Goal: Task Accomplishment & Management: Manage account settings

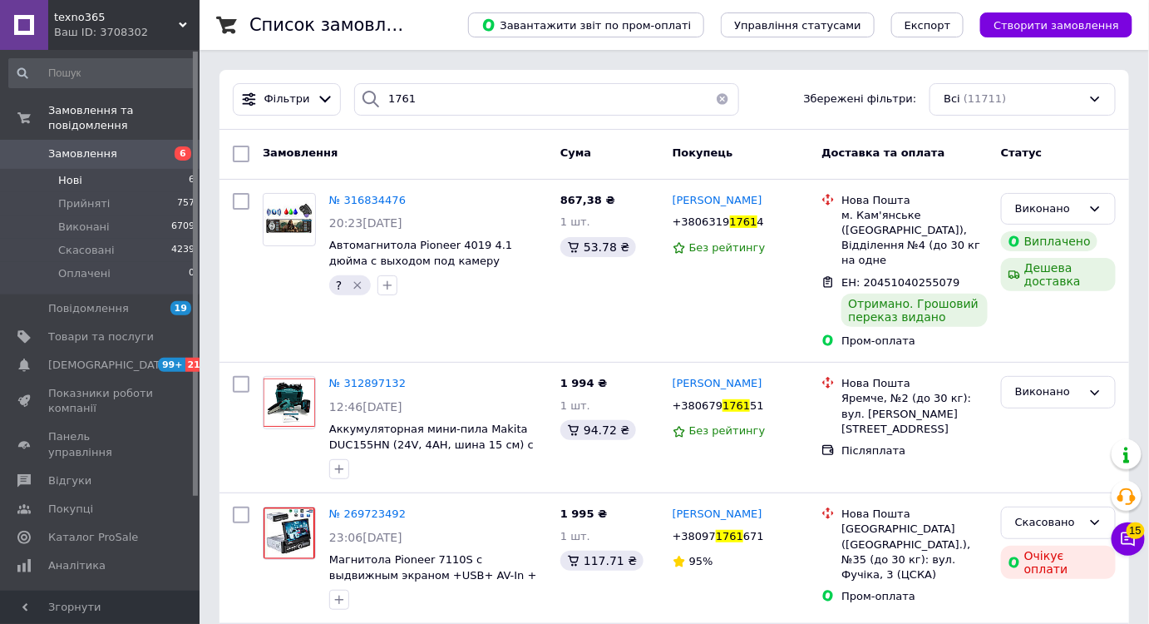
click at [157, 170] on li "Нові 6" at bounding box center [102, 180] width 205 height 23
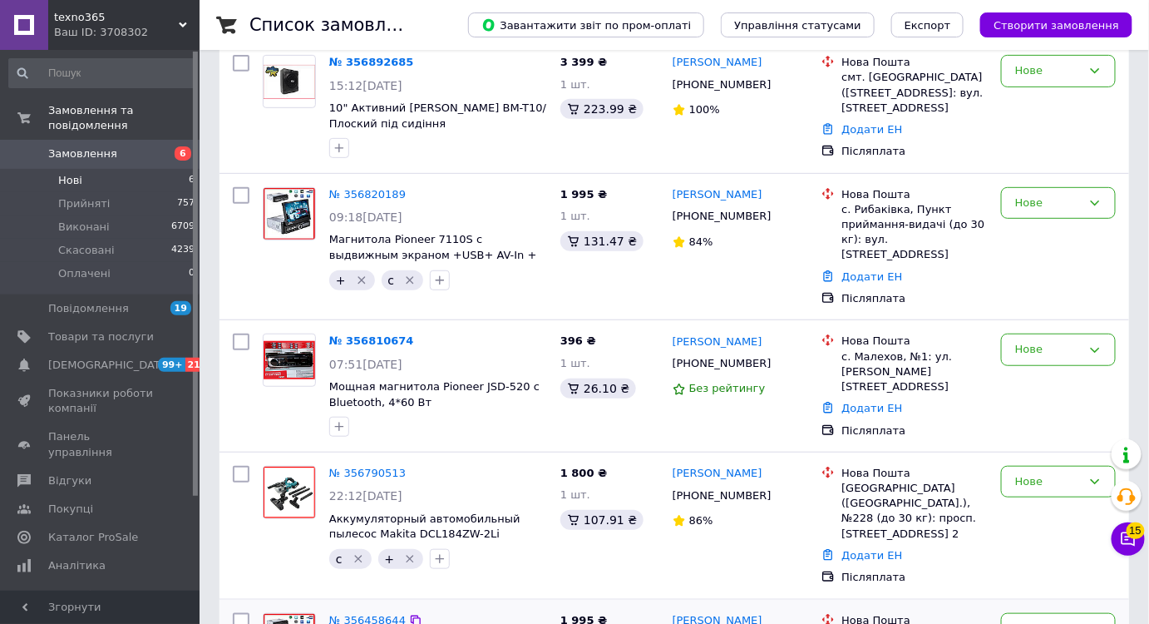
scroll to position [286, 0]
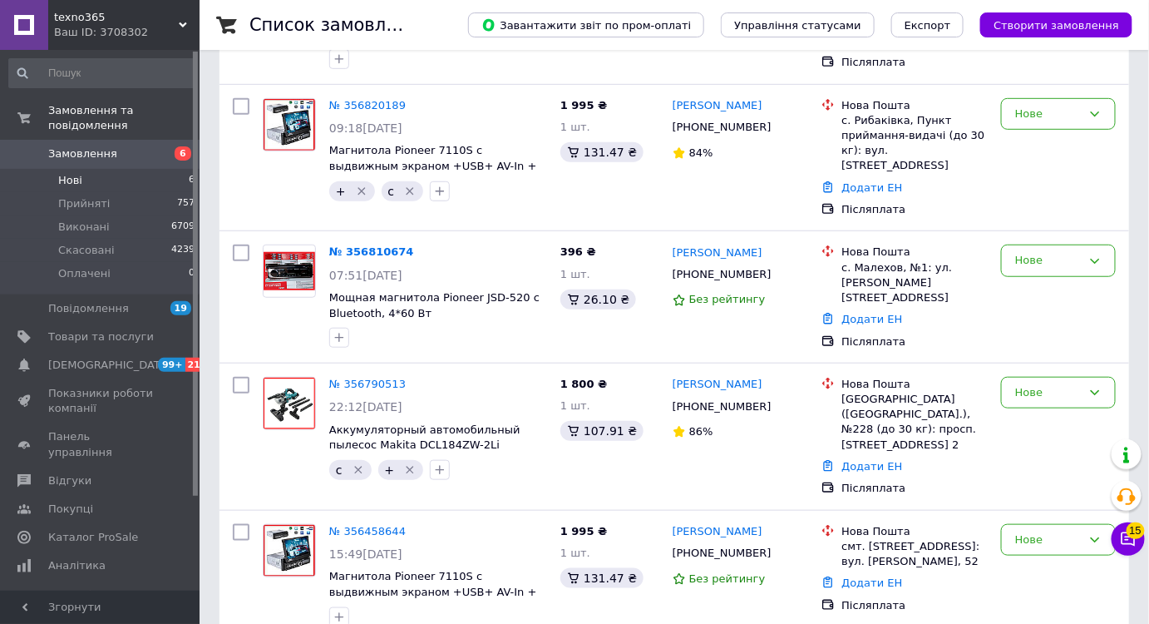
click at [136, 146] on span "Замовлення" at bounding box center [101, 153] width 106 height 15
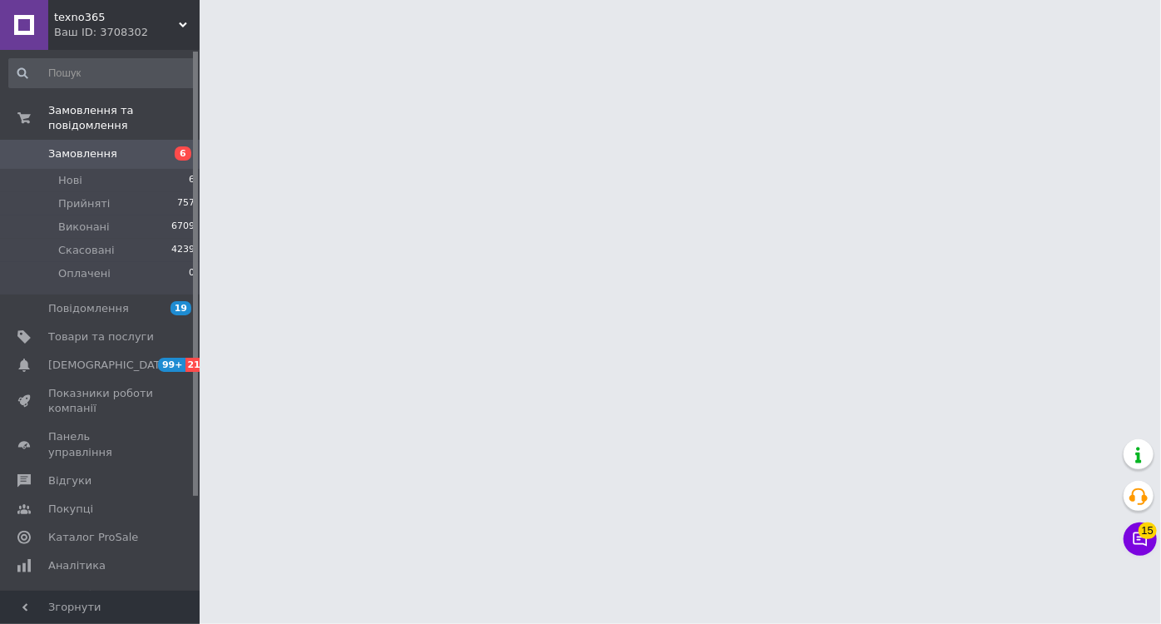
click at [772, 42] on html "texno365 Ваш ID: 3708302 Сайт texno365 Кабінет покупця Перевірити стан системи …" at bounding box center [580, 21] width 1161 height 42
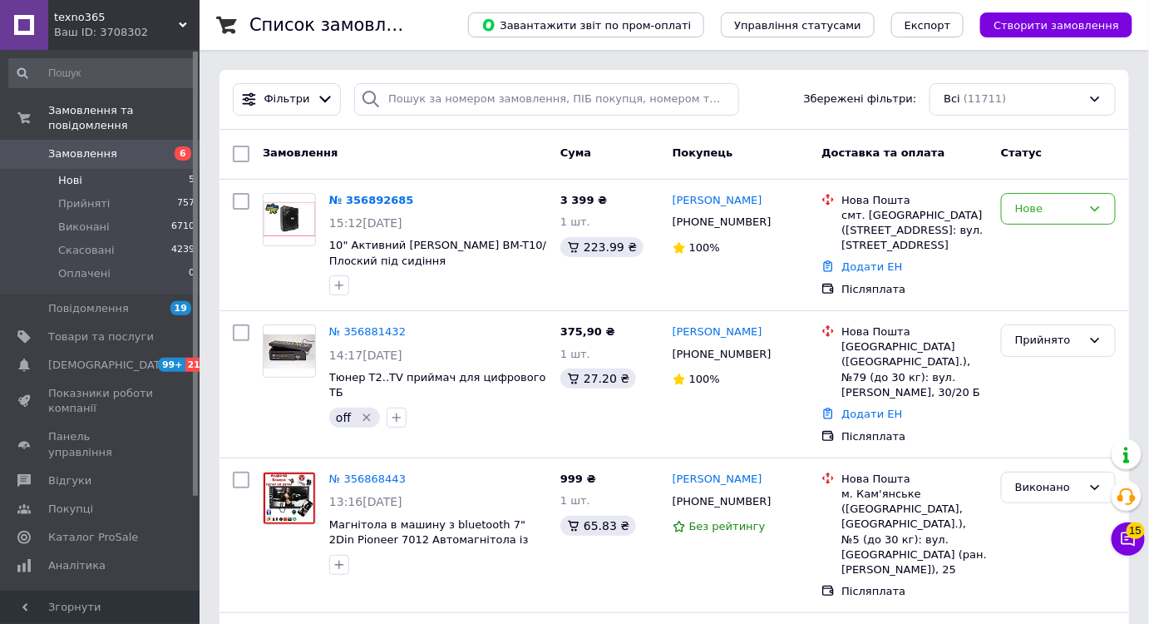
click at [63, 173] on span "Нові" at bounding box center [70, 180] width 24 height 15
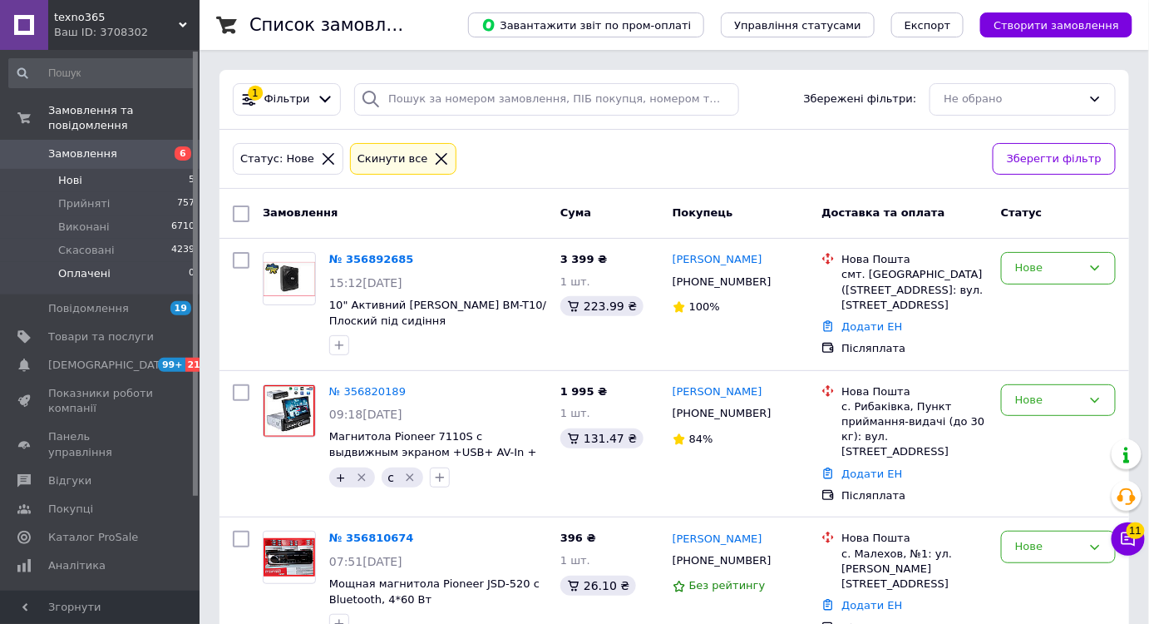
click at [153, 262] on li "Оплачені 0" at bounding box center [102, 278] width 205 height 32
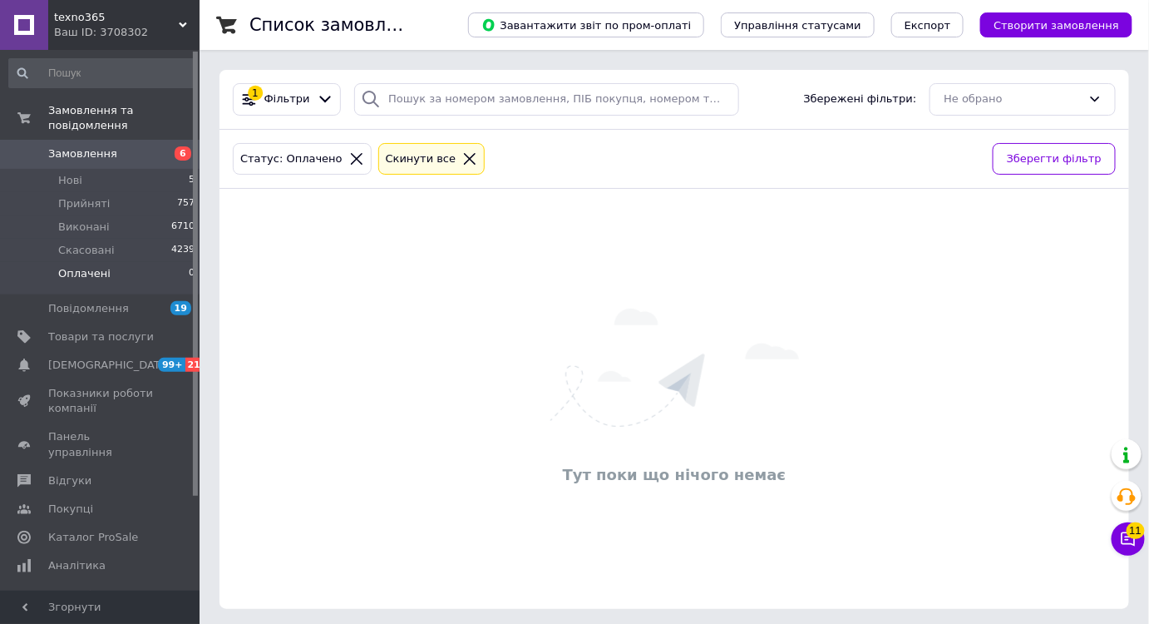
click at [87, 146] on span "Замовлення" at bounding box center [82, 153] width 69 height 15
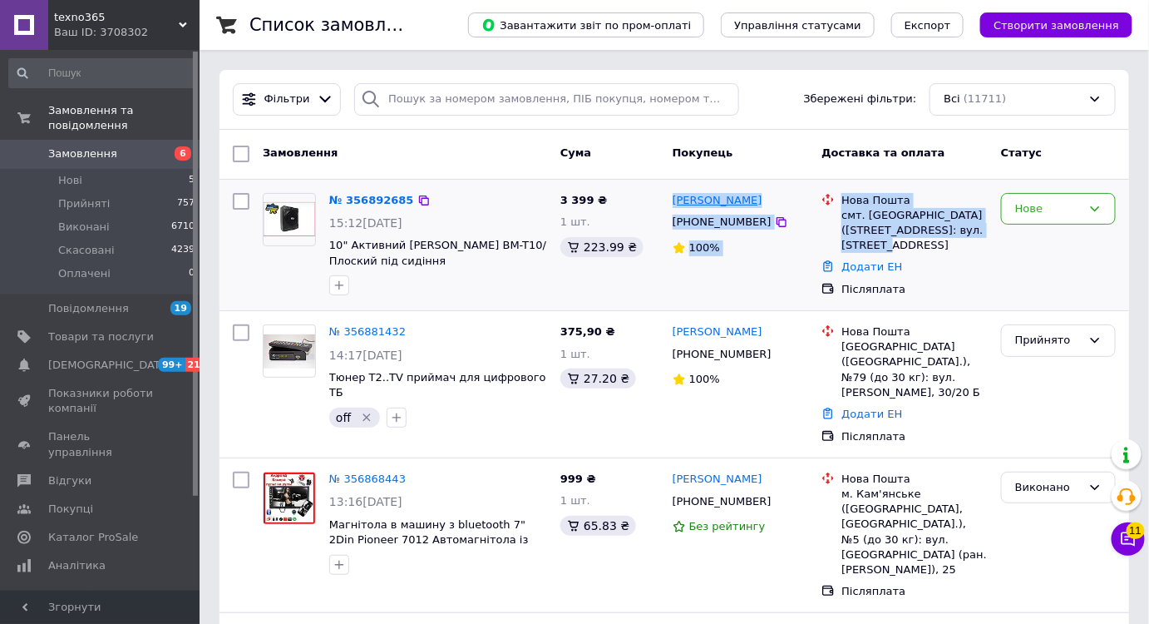
drag, startPoint x: 989, startPoint y: 233, endPoint x: 672, endPoint y: 200, distance: 319.4
click at [672, 200] on div "№ 356892685 15:12[DATE] 10" Активний Сабвуфер Boschmann BM-T10/Плоский під сиді…" at bounding box center [674, 245] width 896 height 118
drag, startPoint x: 1031, startPoint y: 197, endPoint x: 1024, endPoint y: 219, distance: 22.6
click at [1031, 198] on div "Нове" at bounding box center [1058, 209] width 115 height 32
click at [1024, 264] on li "Виконано" at bounding box center [1058, 274] width 113 height 31
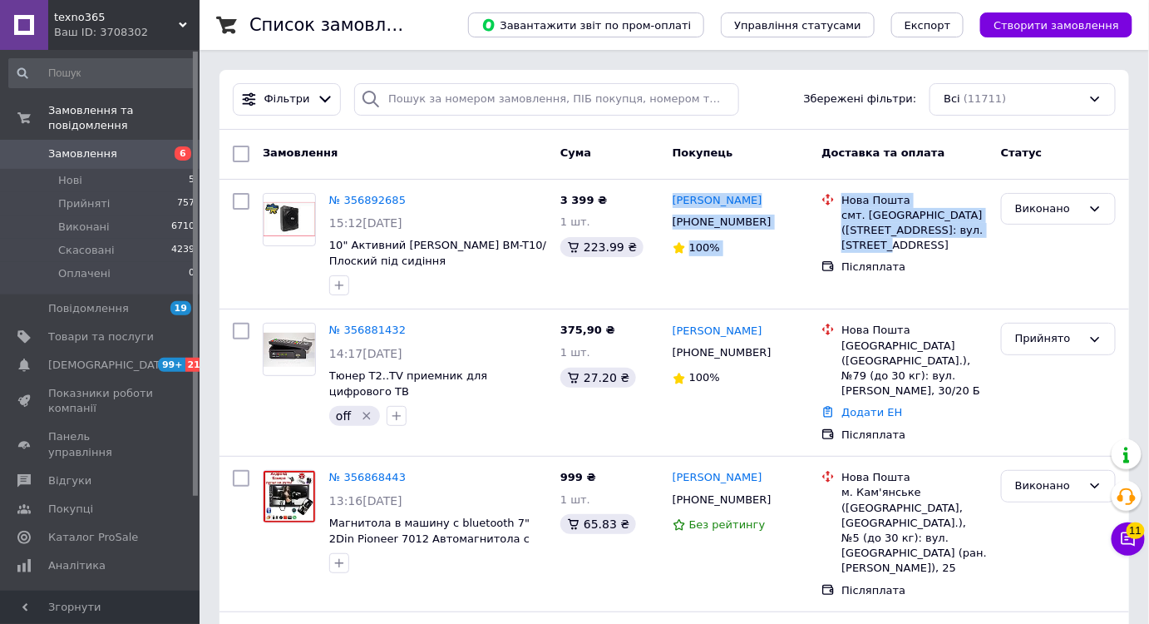
click at [145, 146] on span "Замовлення" at bounding box center [101, 153] width 106 height 15
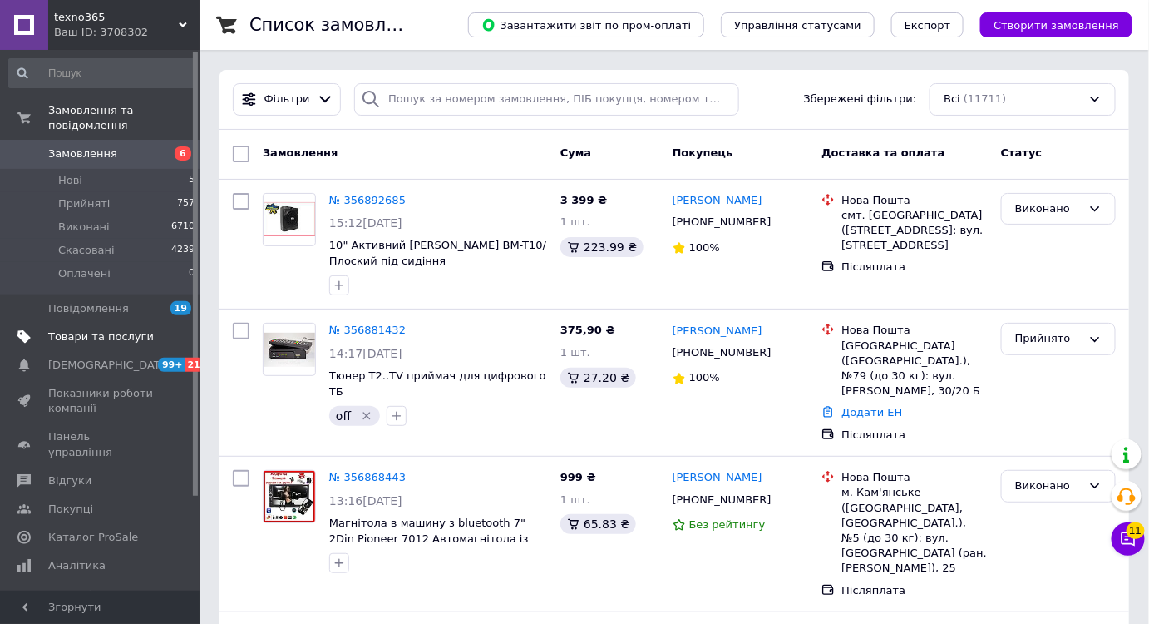
click at [103, 329] on span "Товари та послуги" at bounding box center [101, 336] width 106 height 15
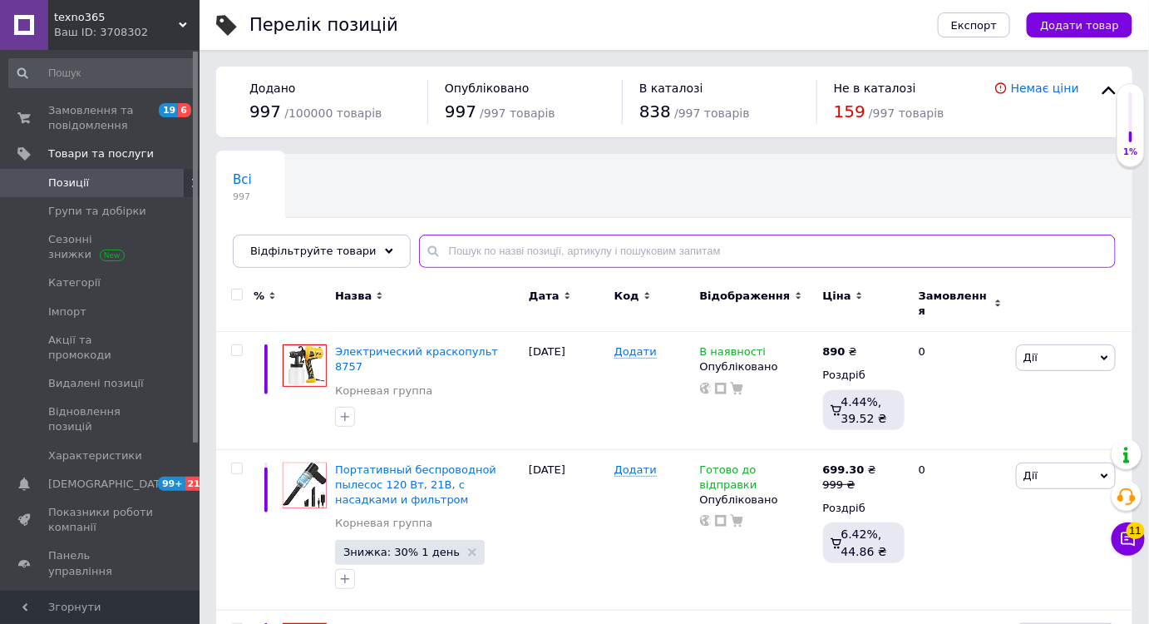
click at [562, 255] on input "text" at bounding box center [767, 250] width 697 height 33
paste input "тример"
drag, startPoint x: 561, startPoint y: 258, endPoint x: 501, endPoint y: 459, distance: 210.2
click at [557, 268] on div "Всі 997 Зі знижкою 267 Видалити Редагувати Ok Відфільтровано... Зберегти Нічого…" at bounding box center [674, 211] width 916 height 114
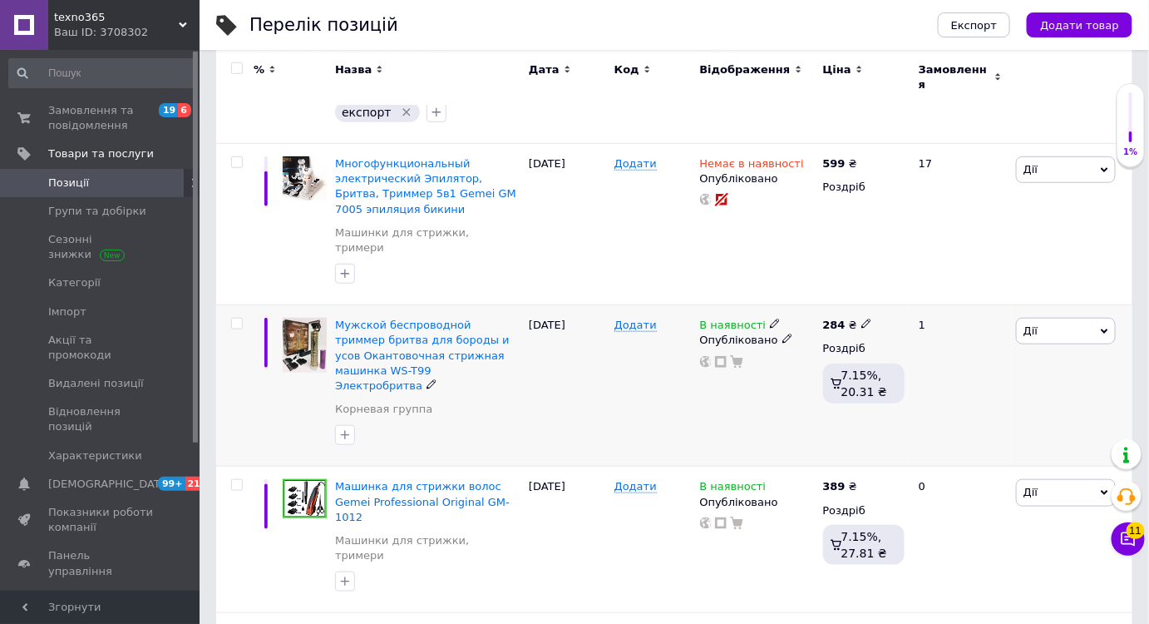
scroll to position [453, 0]
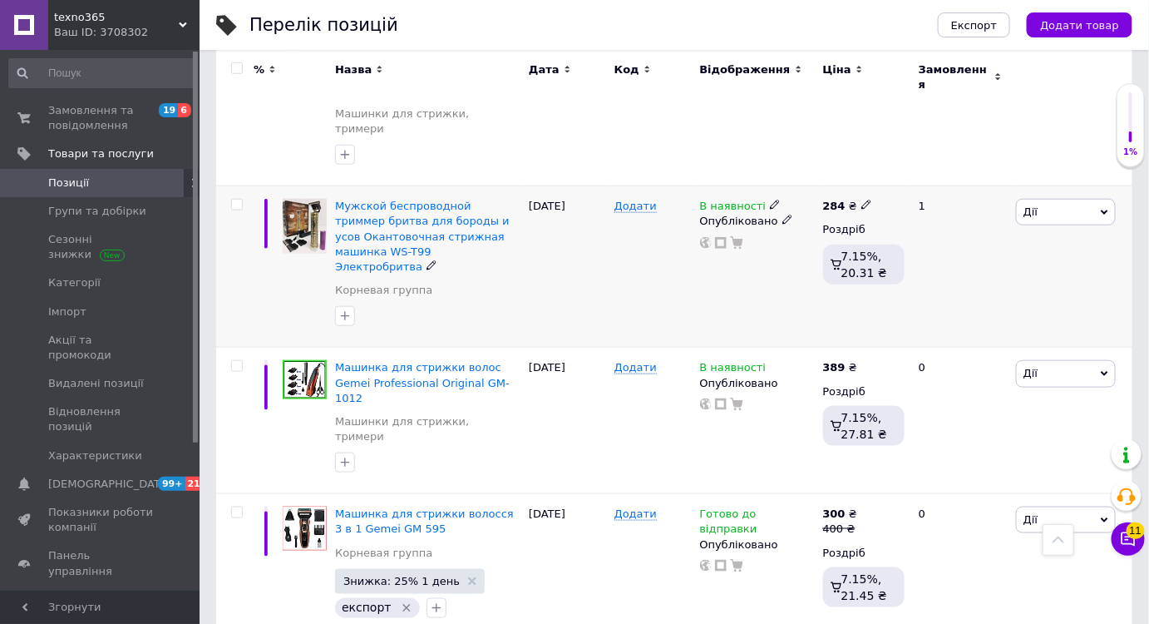
type input "тример"
click at [862, 200] on icon at bounding box center [866, 205] width 10 height 10
drag, startPoint x: 900, startPoint y: 146, endPoint x: 886, endPoint y: 146, distance: 13.3
click at [886, 171] on input "284" at bounding box center [944, 187] width 126 height 33
type input "120"
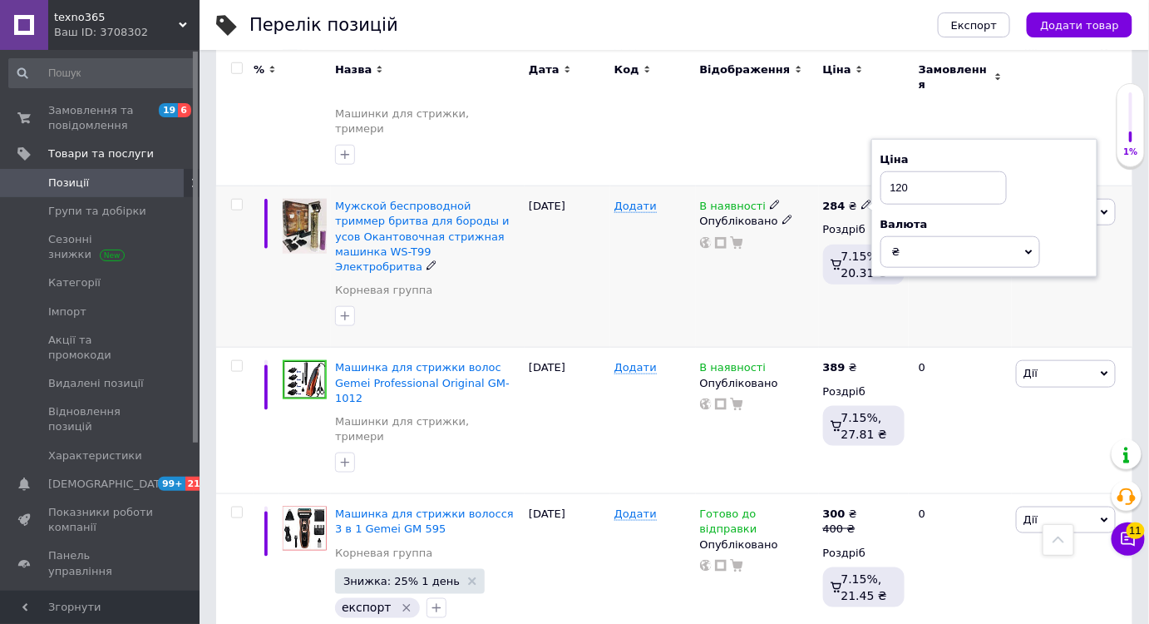
click at [723, 277] on div "В наявності Опубліковано" at bounding box center [757, 266] width 123 height 161
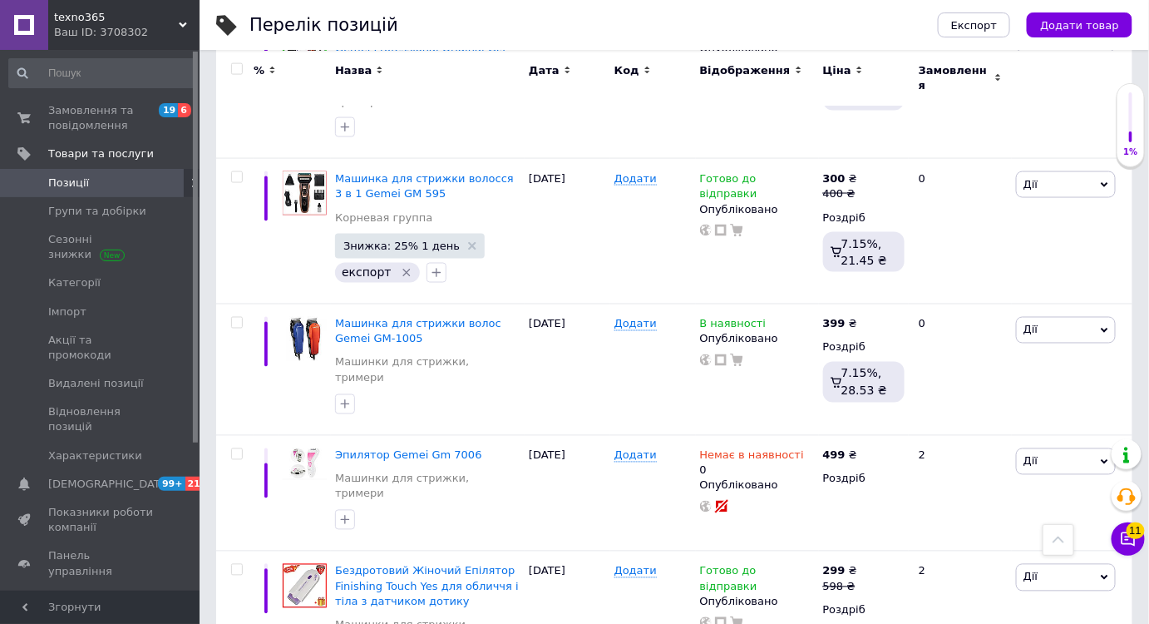
scroll to position [728, 0]
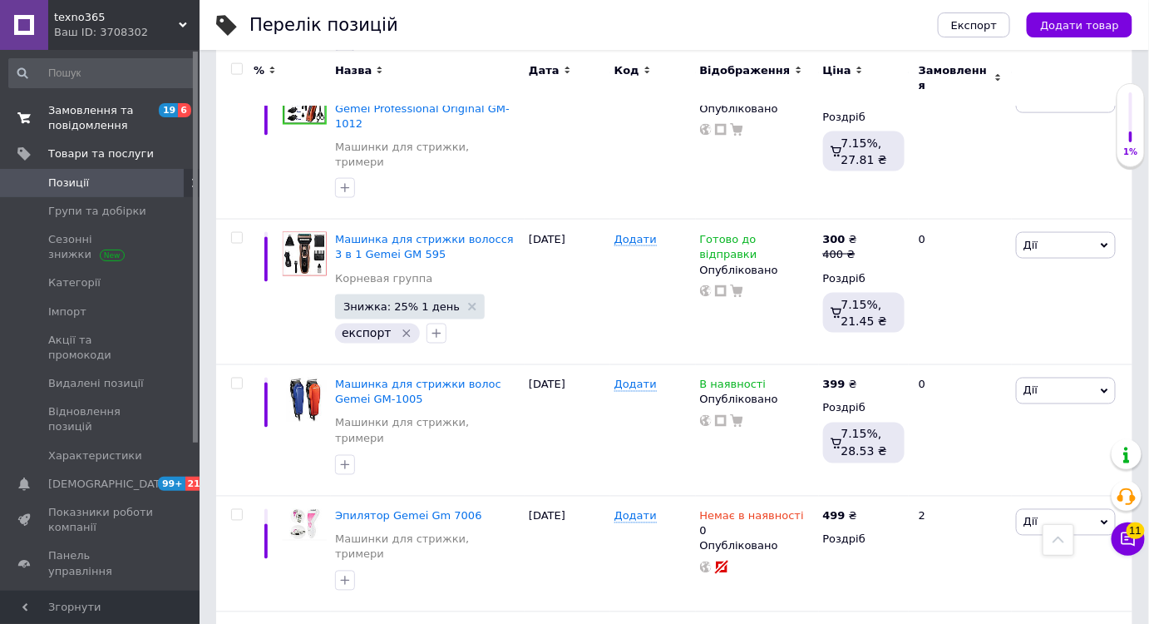
click at [112, 121] on span "Замовлення та повідомлення" at bounding box center [101, 118] width 106 height 30
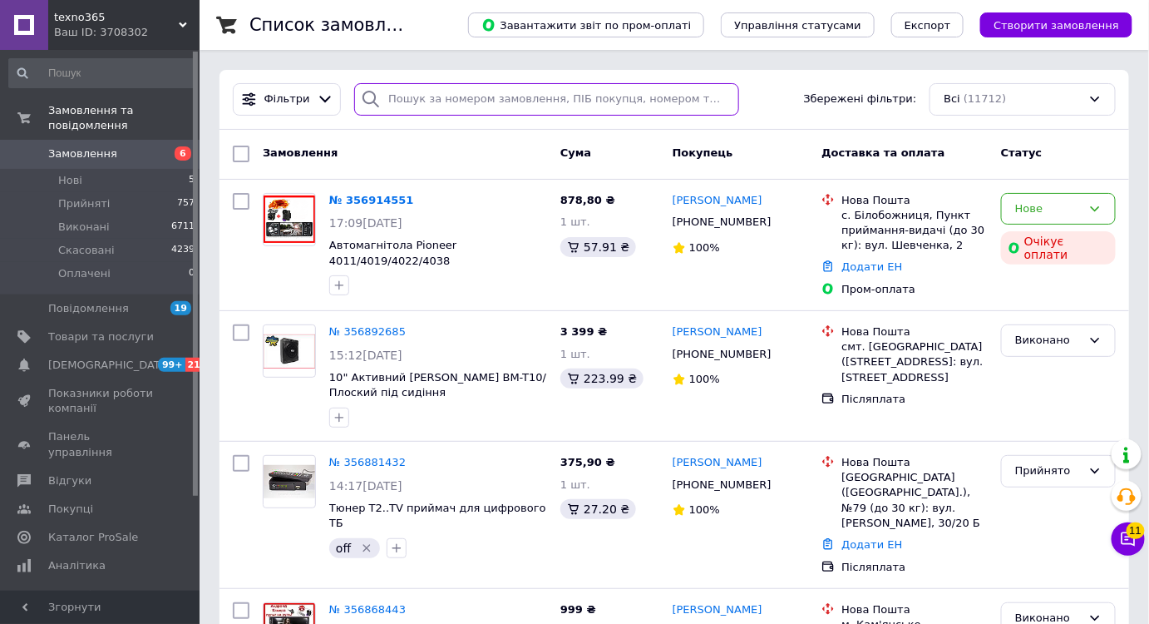
click at [446, 111] on input "search" at bounding box center [546, 99] width 385 height 32
paste input "[PHONE_NUMBER]"
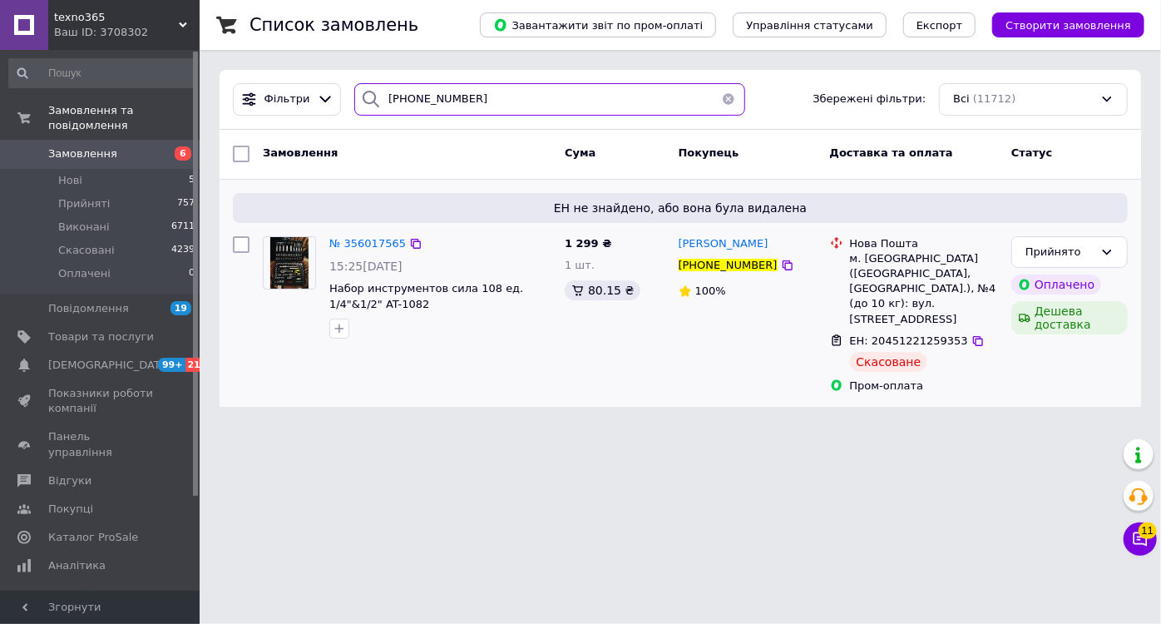
type input "[PHONE_NUMBER]"
click at [374, 253] on div "№ 356017565 15:25[DATE] Набор инструментов сила 108 ед. 1/4"&1/2" AT-1082" at bounding box center [440, 287] width 235 height 116
click at [373, 251] on div "№ 356017565" at bounding box center [368, 243] width 80 height 19
click at [373, 246] on span "№ 356017565" at bounding box center [367, 243] width 76 height 12
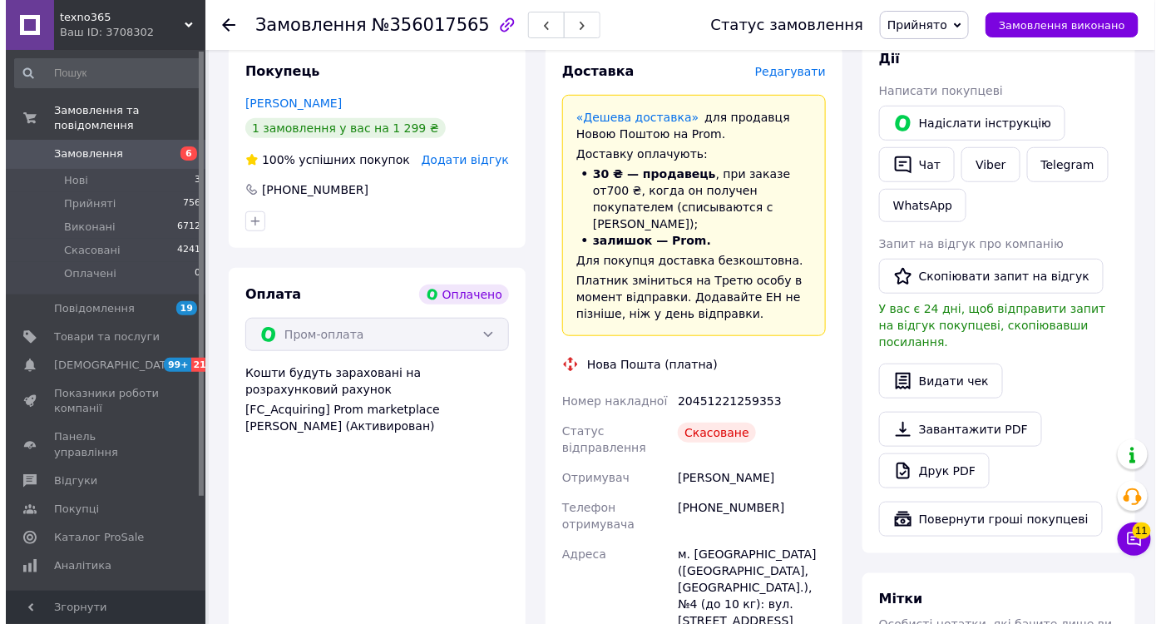
scroll to position [75, 0]
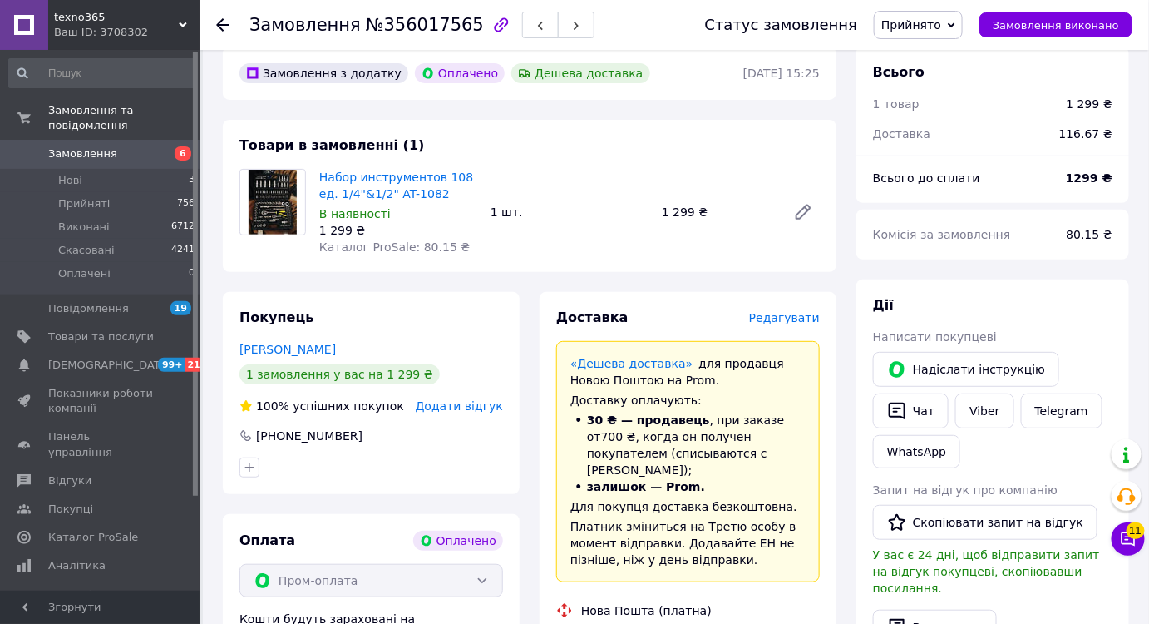
click at [807, 318] on span "Редагувати" at bounding box center [784, 317] width 71 height 13
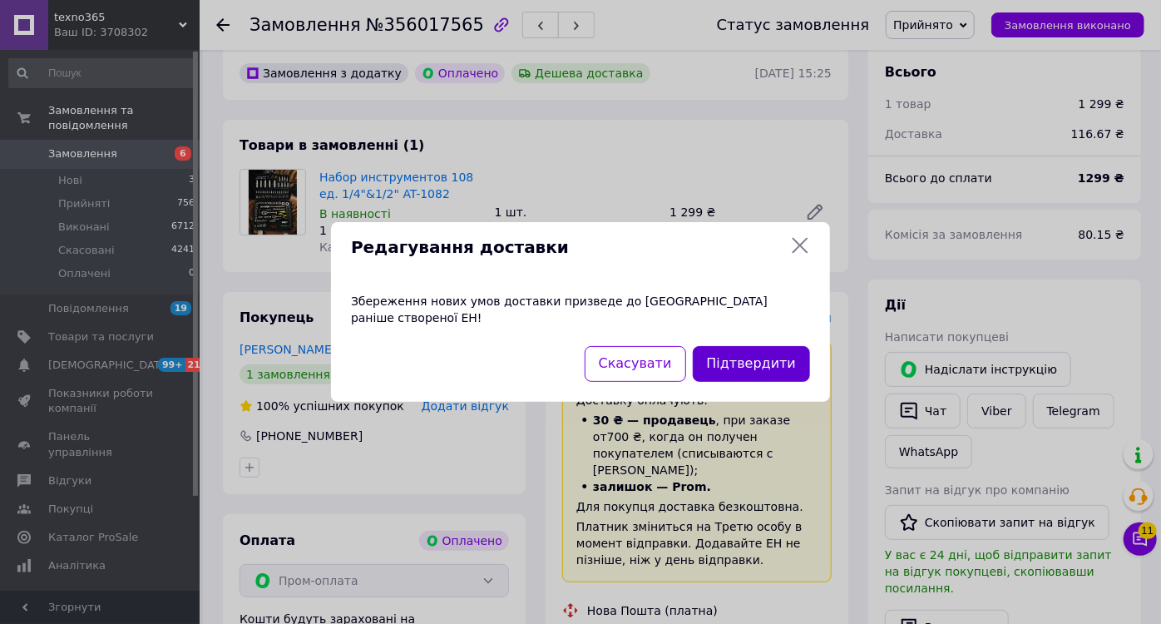
click at [744, 371] on button "Підтвердити" at bounding box center [751, 364] width 117 height 36
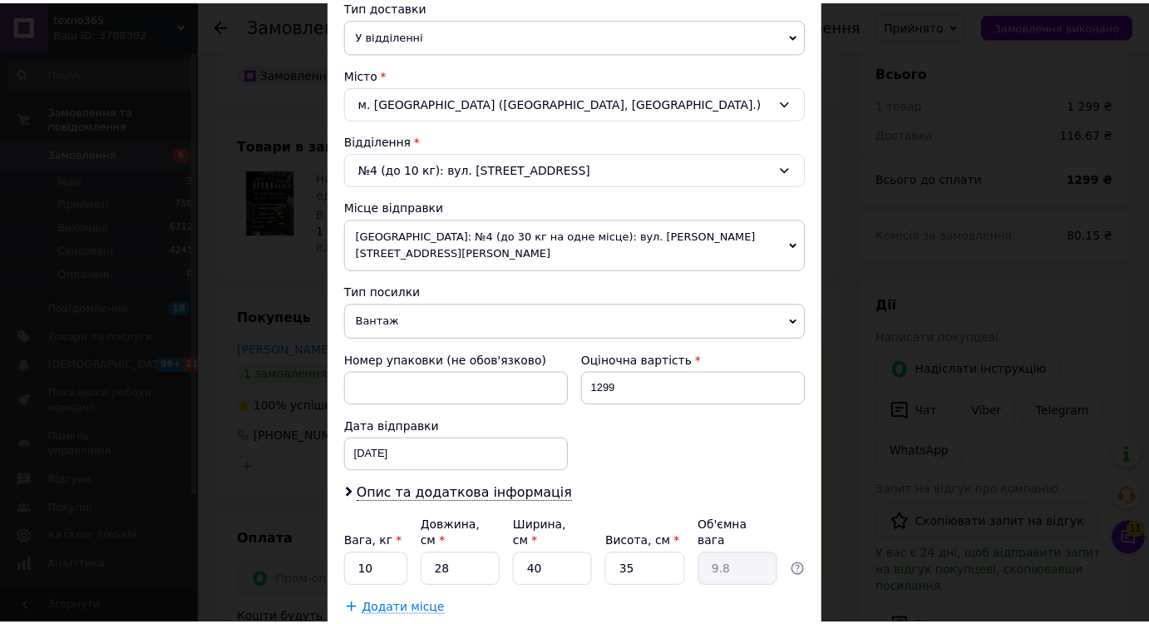
scroll to position [491, 0]
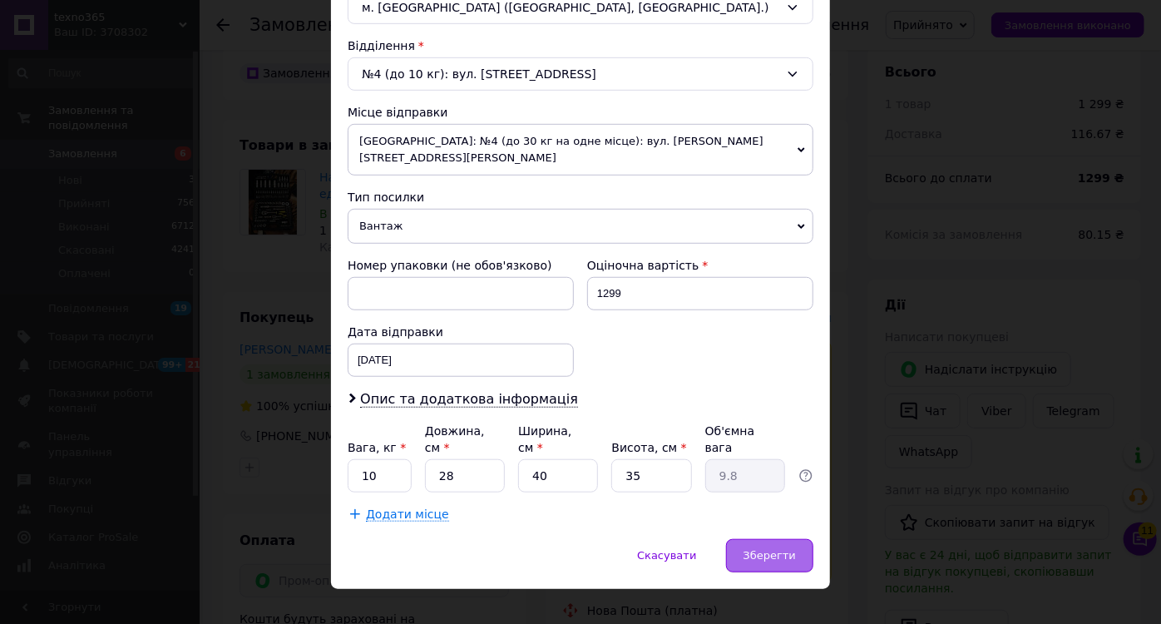
click at [786, 549] on span "Зберегти" at bounding box center [769, 555] width 52 height 12
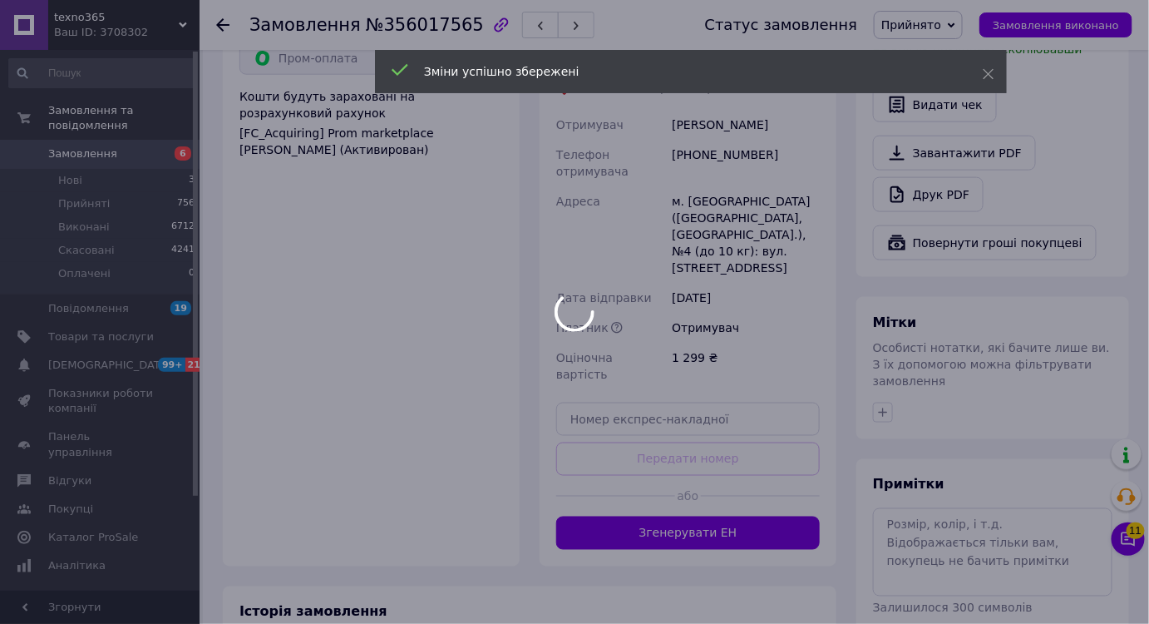
scroll to position [604, 0]
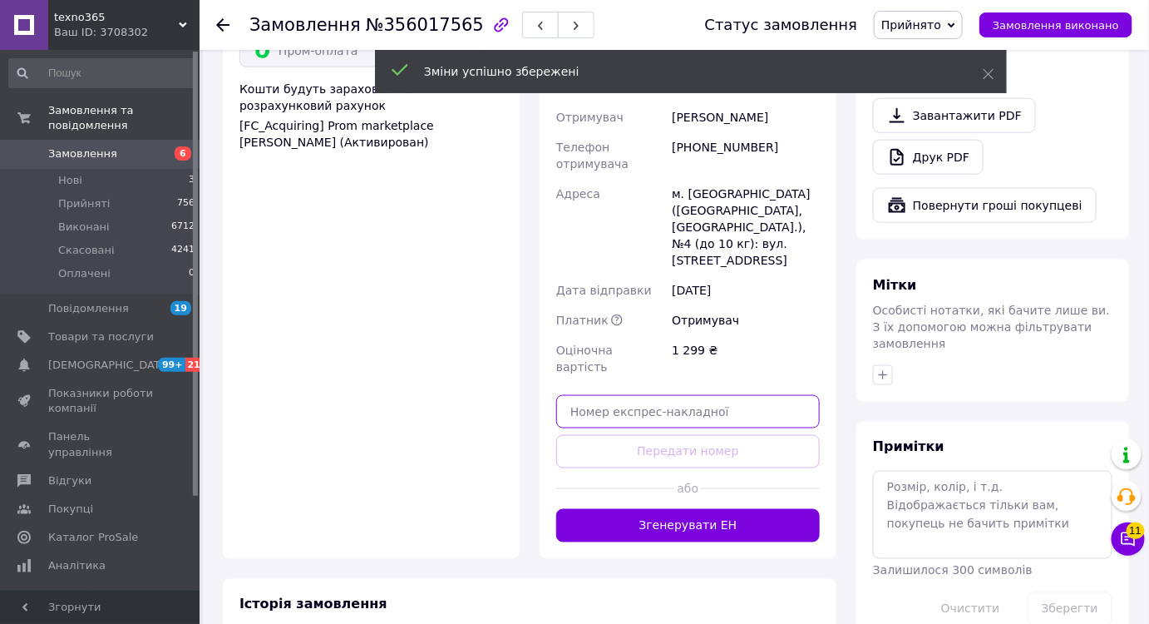
click at [743, 395] on input "text" at bounding box center [688, 411] width 264 height 33
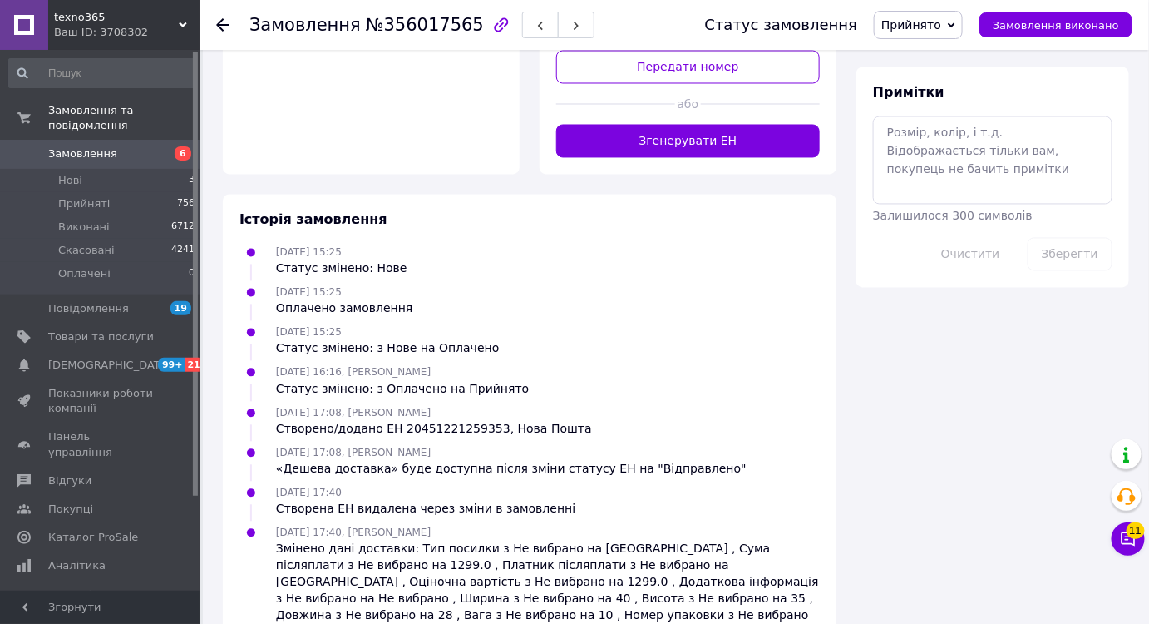
scroll to position [687, 0]
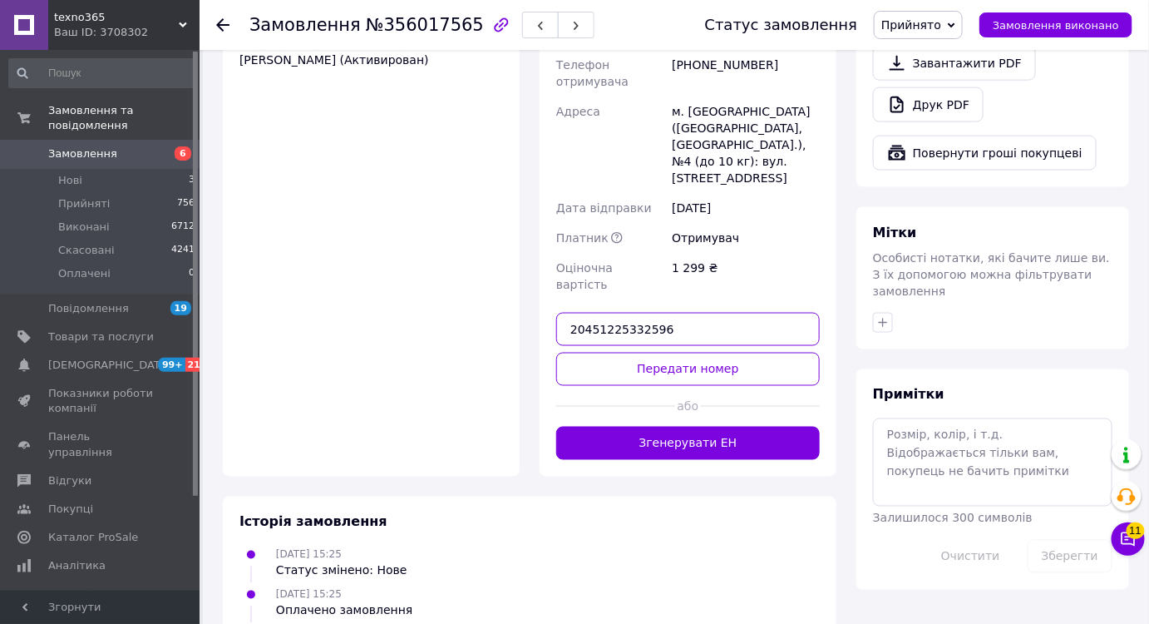
type input "20451225332596"
drag, startPoint x: 752, startPoint y: 298, endPoint x: 748, endPoint y: 311, distance: 13.9
click at [749, 302] on div "Доставка Редагувати «Дешева доставка»   для продавця [GEOGRAPHIC_DATA] на Prom.…" at bounding box center [688, 78] width 264 height 763
drag, startPoint x: 748, startPoint y: 311, endPoint x: 723, endPoint y: 303, distance: 26.0
click at [747, 353] on button "Передати номер" at bounding box center [688, 369] width 264 height 33
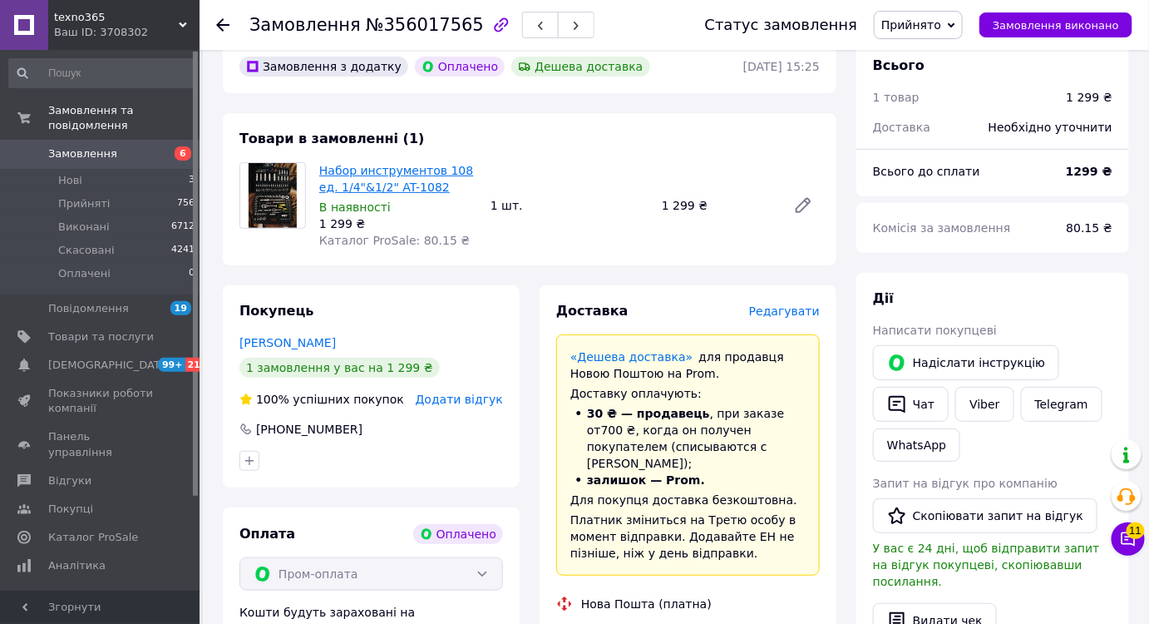
scroll to position [7, 0]
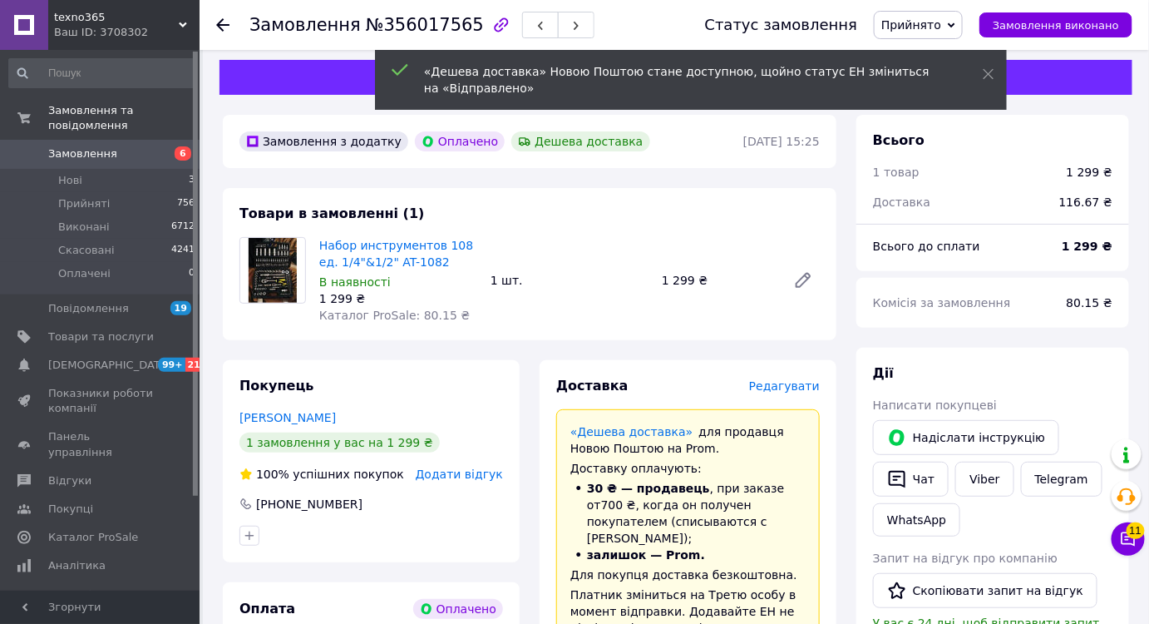
click at [150, 146] on span "Замовлення" at bounding box center [101, 153] width 106 height 15
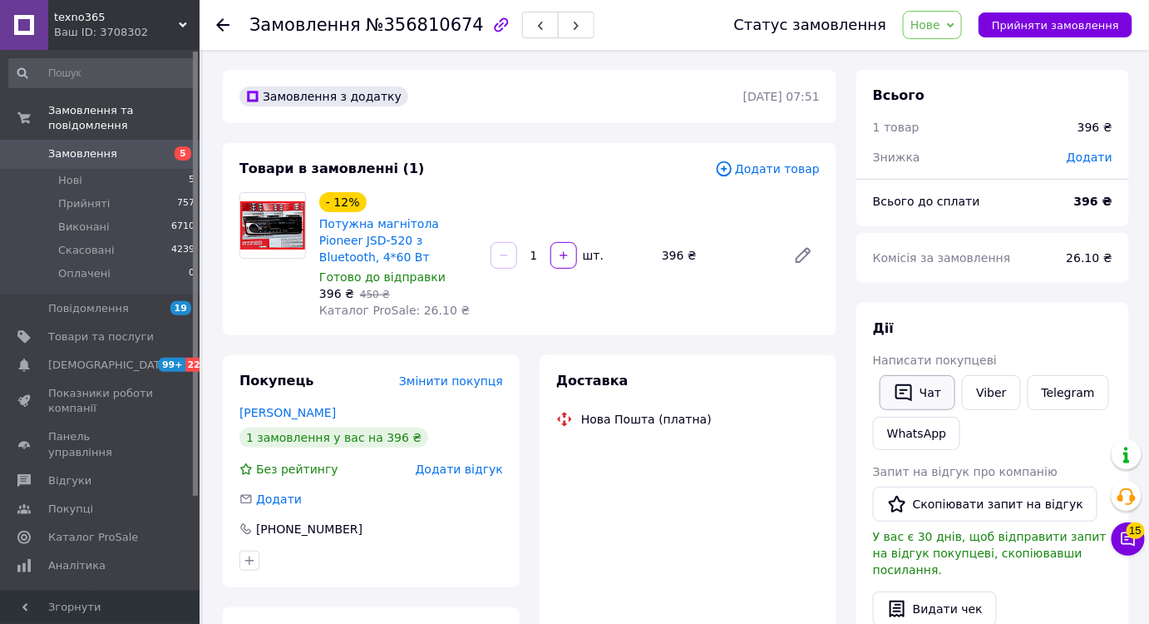
click at [896, 405] on button "Чат" at bounding box center [918, 392] width 76 height 35
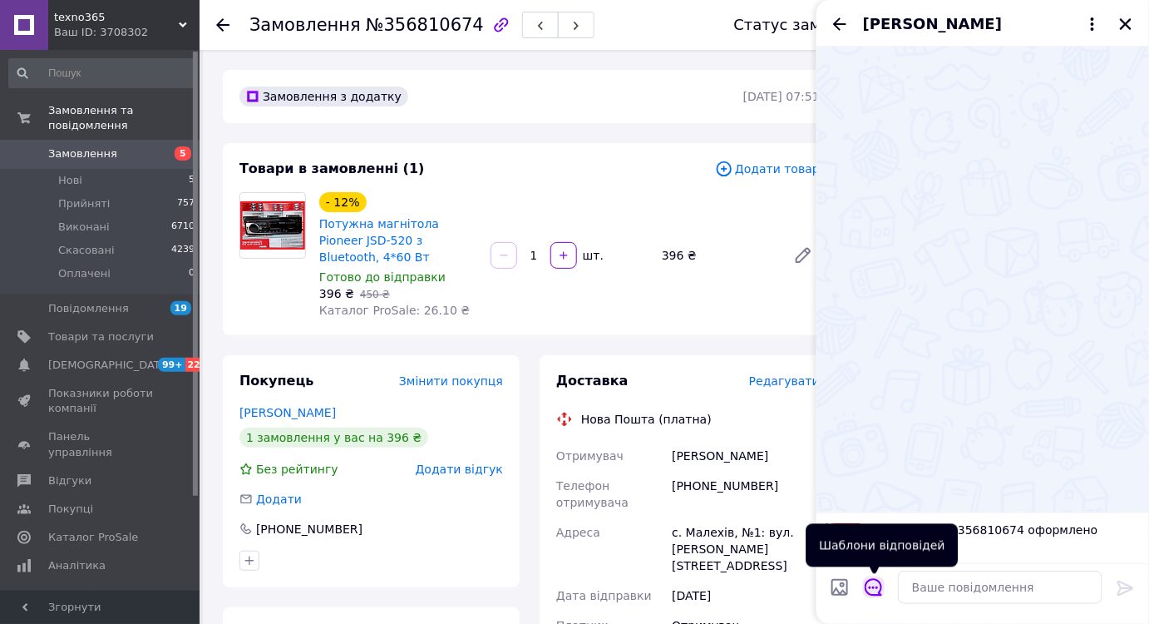
click at [866, 583] on icon "Відкрити шаблони відповідей" at bounding box center [874, 587] width 18 height 18
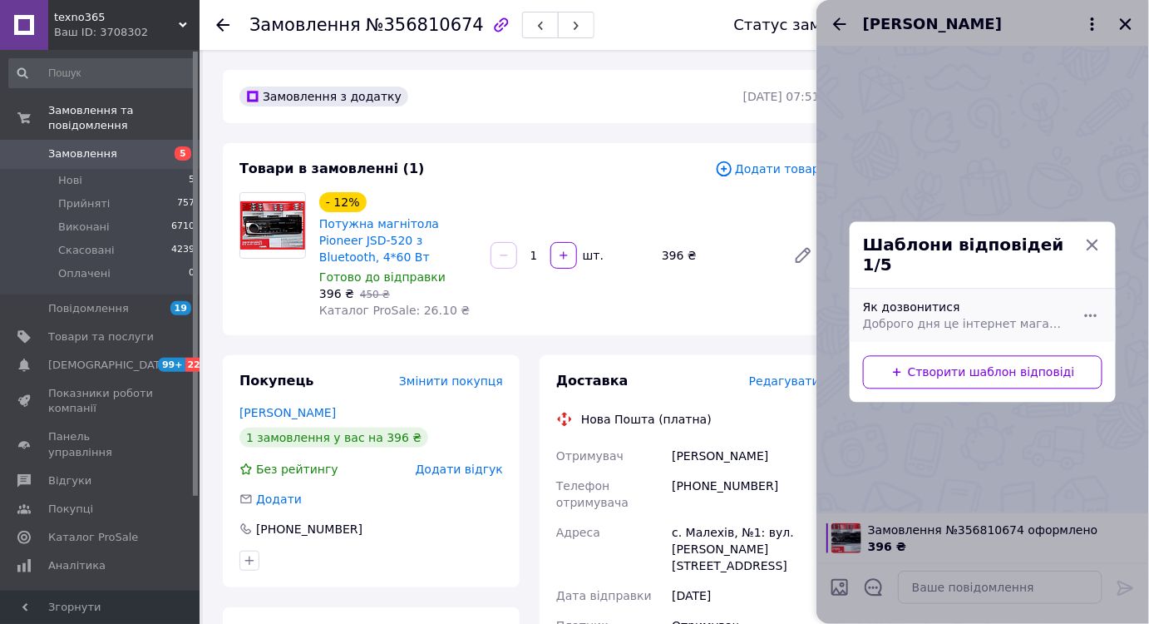
click at [926, 301] on div "Як дозвонитися Доброго дня це інтернет магазин, не змогли додзвонитися, як з ва…" at bounding box center [964, 316] width 216 height 47
type textarea "Доброго дня це інтернет магазин, не змогли додзвонитися, як з вами можна зв'яза…"
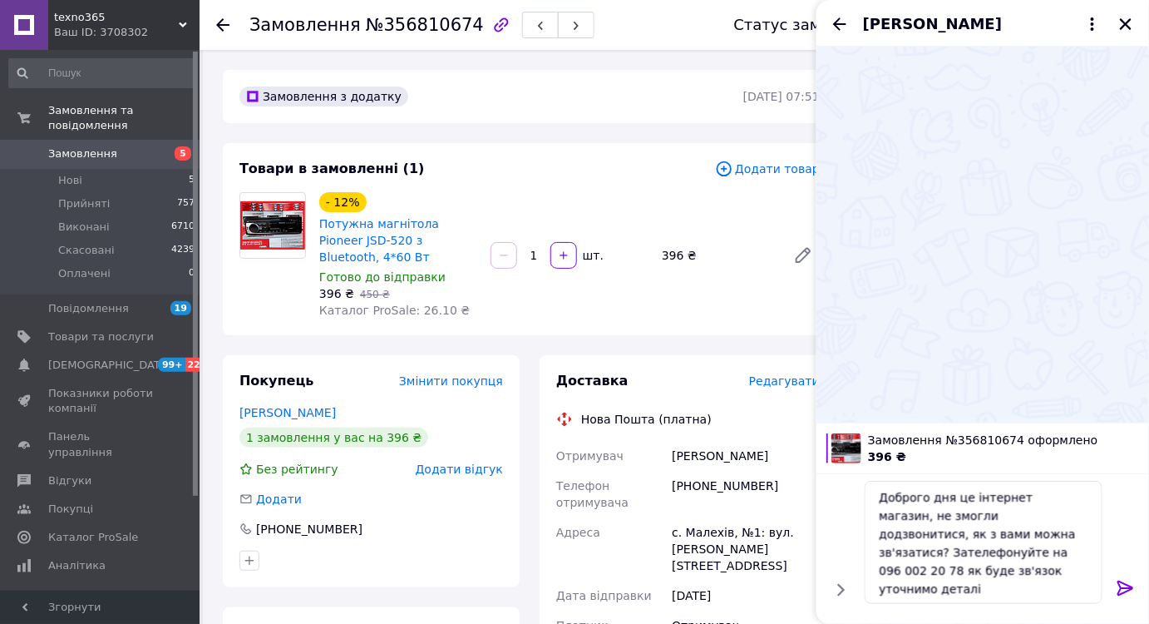
drag, startPoint x: 1126, startPoint y: 580, endPoint x: 1064, endPoint y: 450, distance: 143.6
click at [1126, 580] on icon at bounding box center [1126, 588] width 20 height 20
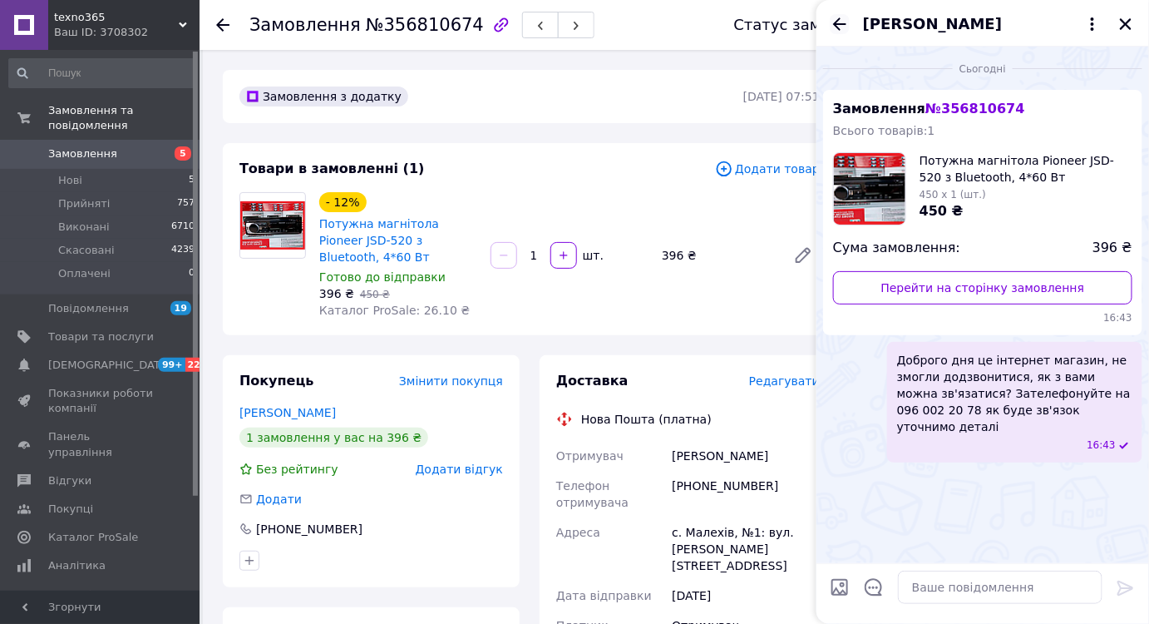
click at [838, 12] on div "[PERSON_NAME]" at bounding box center [983, 23] width 333 height 47
click at [840, 19] on icon "Назад" at bounding box center [839, 23] width 13 height 12
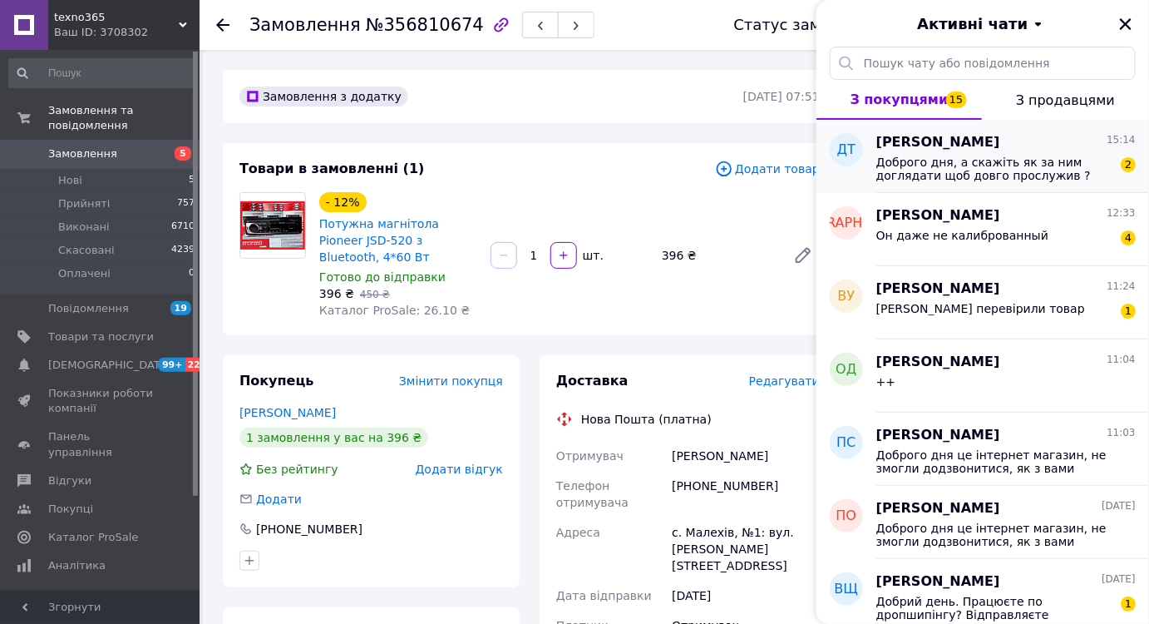
click at [973, 185] on div "Дмитро Танцюра 15:14 Доброго дня, а скажіть як за ним доглядати щоб довго просл…" at bounding box center [1012, 156] width 273 height 73
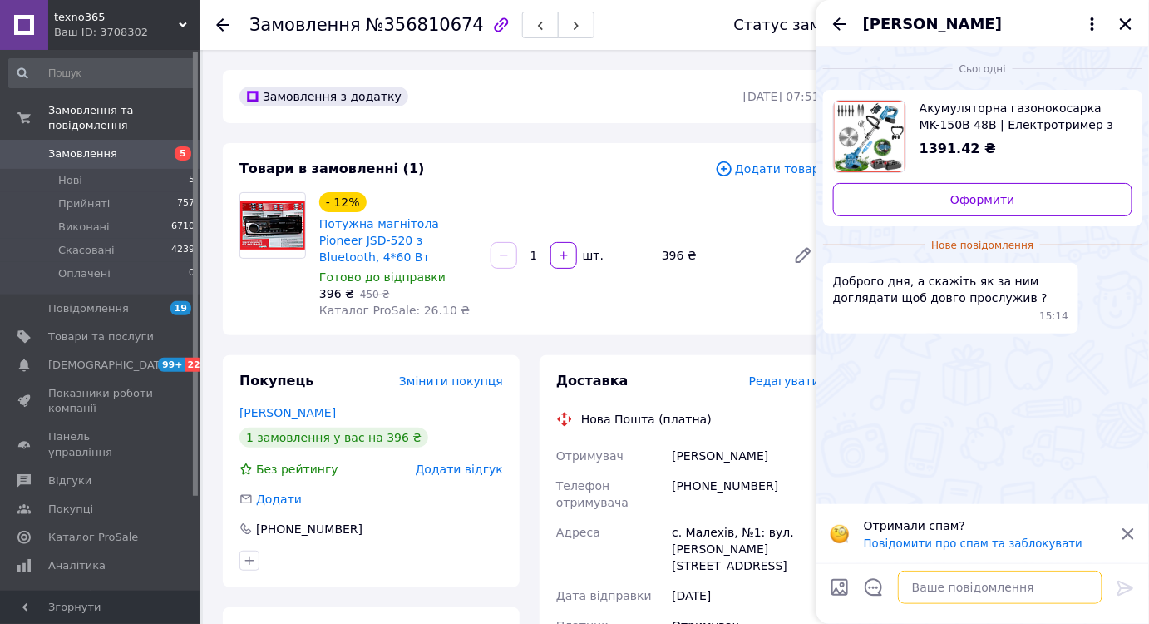
click at [925, 575] on textarea at bounding box center [1000, 586] width 205 height 33
type textarea "заряджати акумулятори чистити леза"
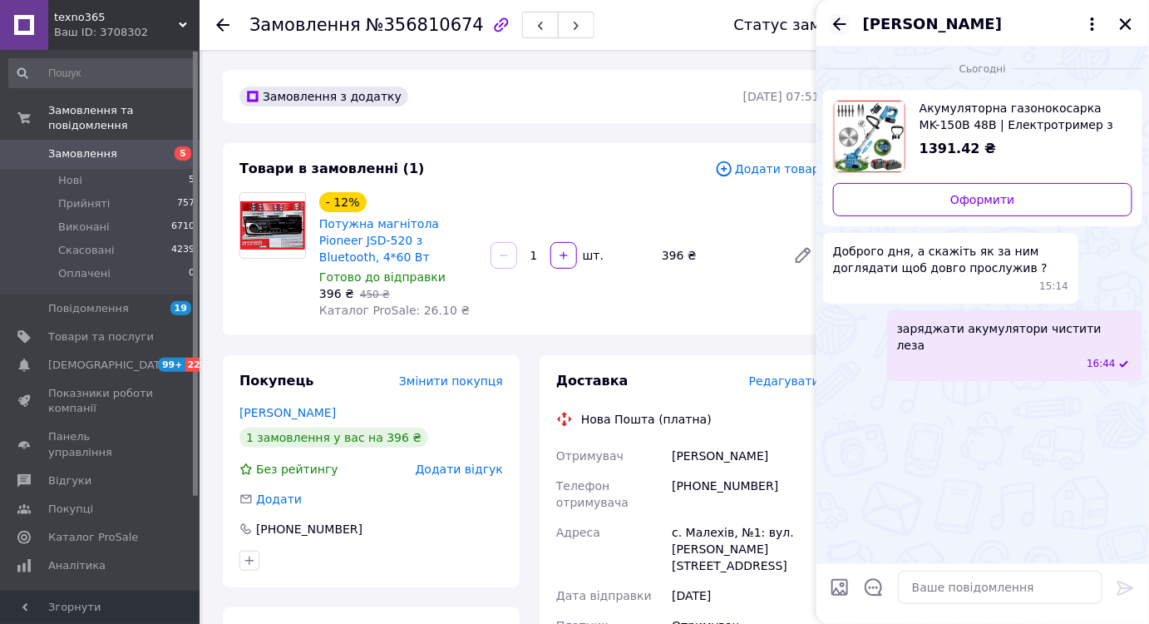
click at [838, 30] on icon "Назад" at bounding box center [840, 24] width 20 height 20
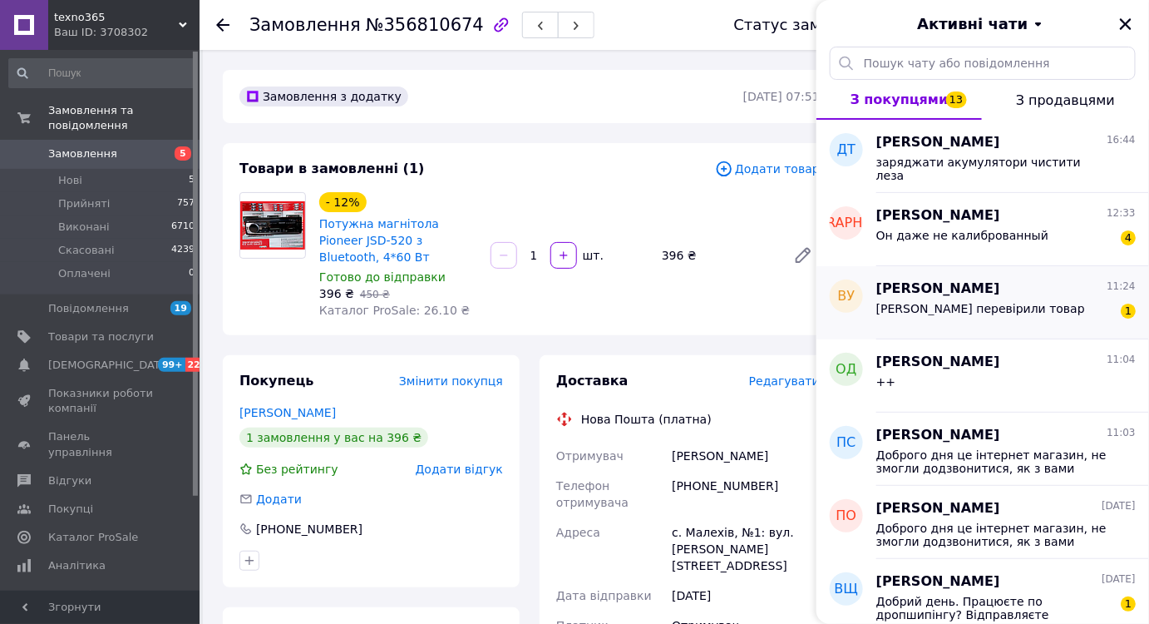
click at [962, 291] on span "Володимир Унгурян" at bounding box center [938, 288] width 124 height 19
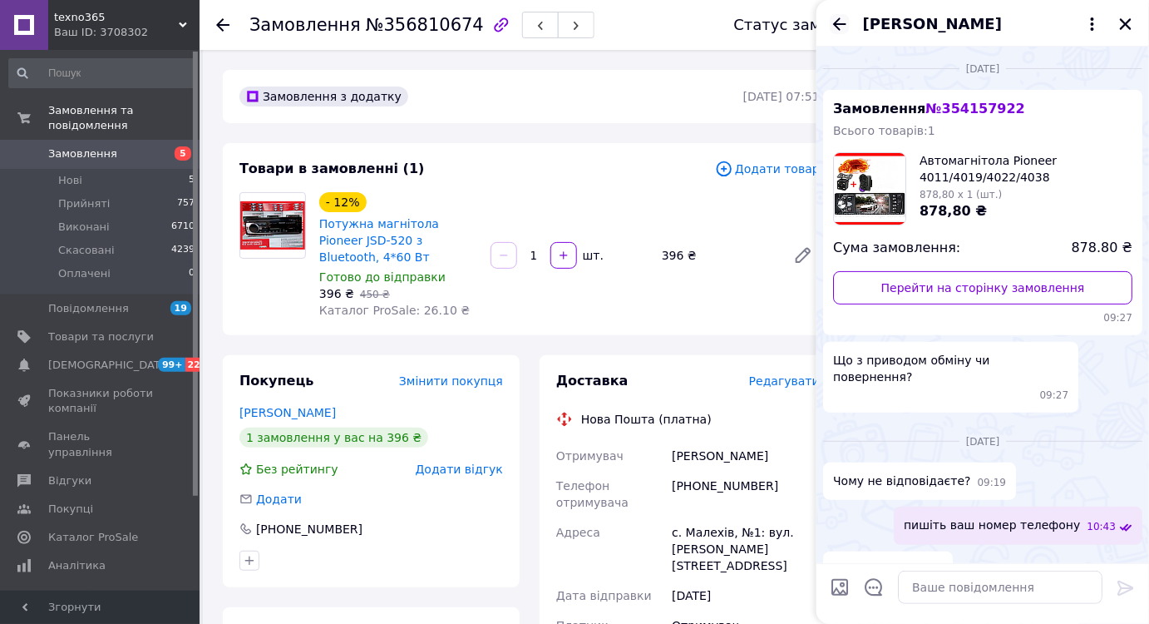
click at [836, 20] on icon "Назад" at bounding box center [840, 24] width 20 height 20
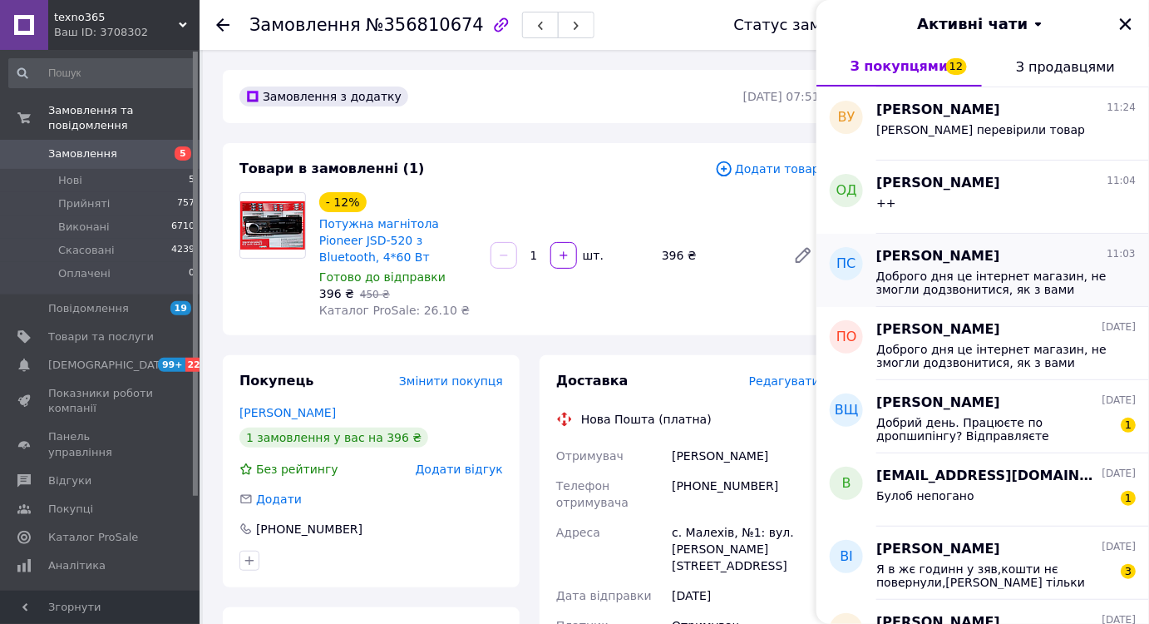
scroll to position [150, 0]
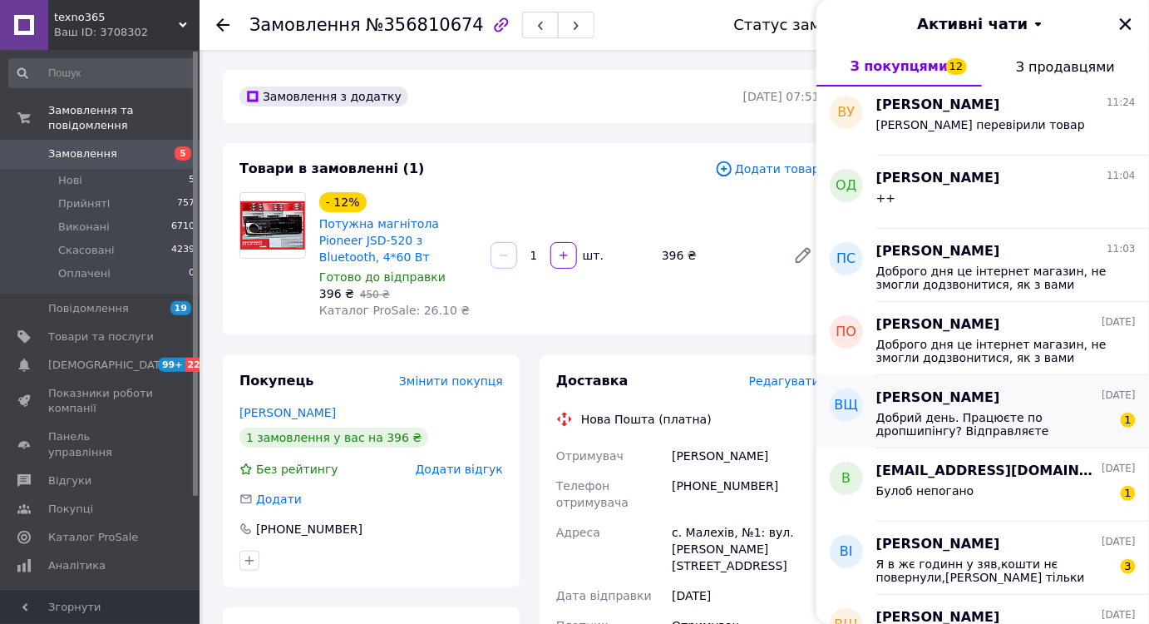
click at [998, 406] on div "Владислав Щерба 10.08.2025" at bounding box center [1005, 397] width 259 height 19
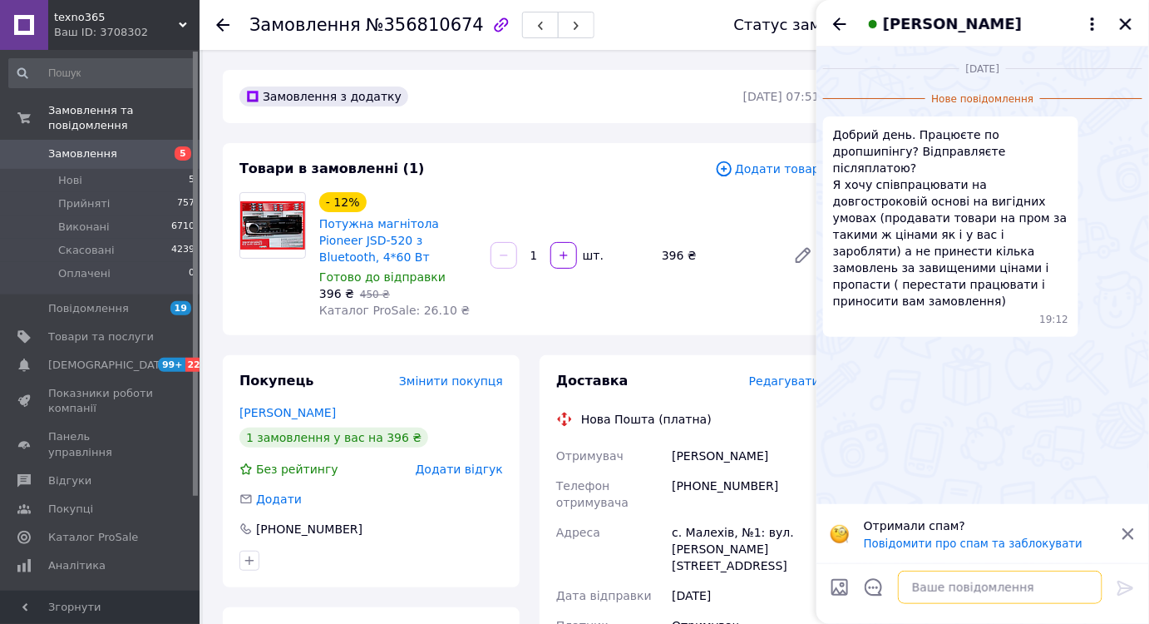
click at [935, 596] on textarea at bounding box center [1000, 586] width 205 height 33
type textarea "по дропу не працюємо"
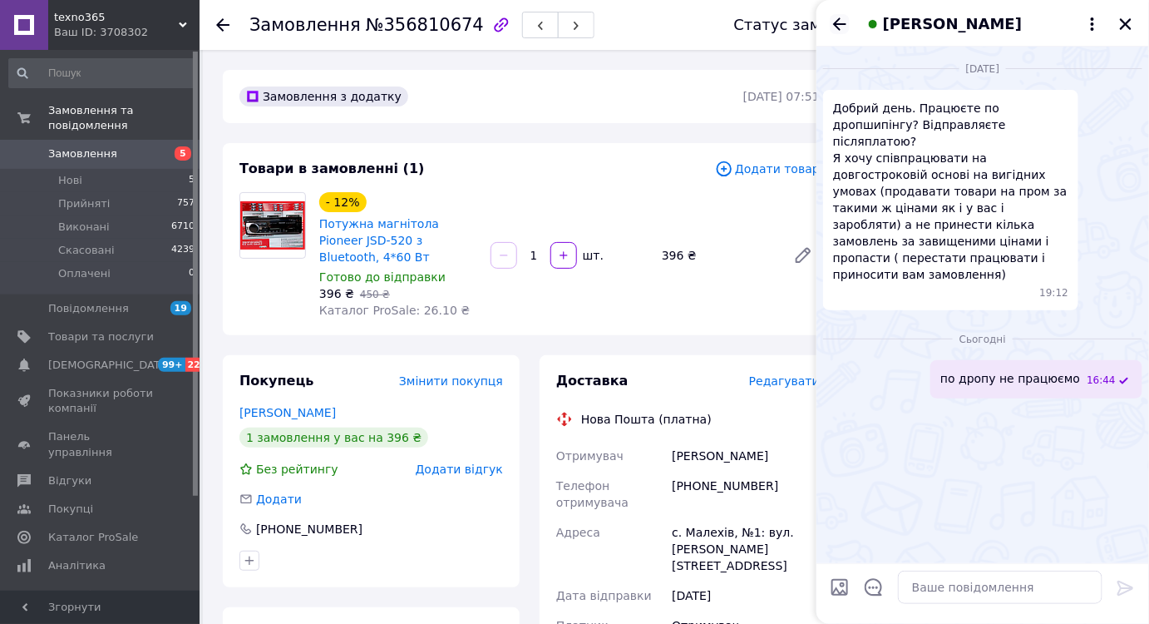
click at [833, 26] on icon "Назад" at bounding box center [840, 24] width 20 height 20
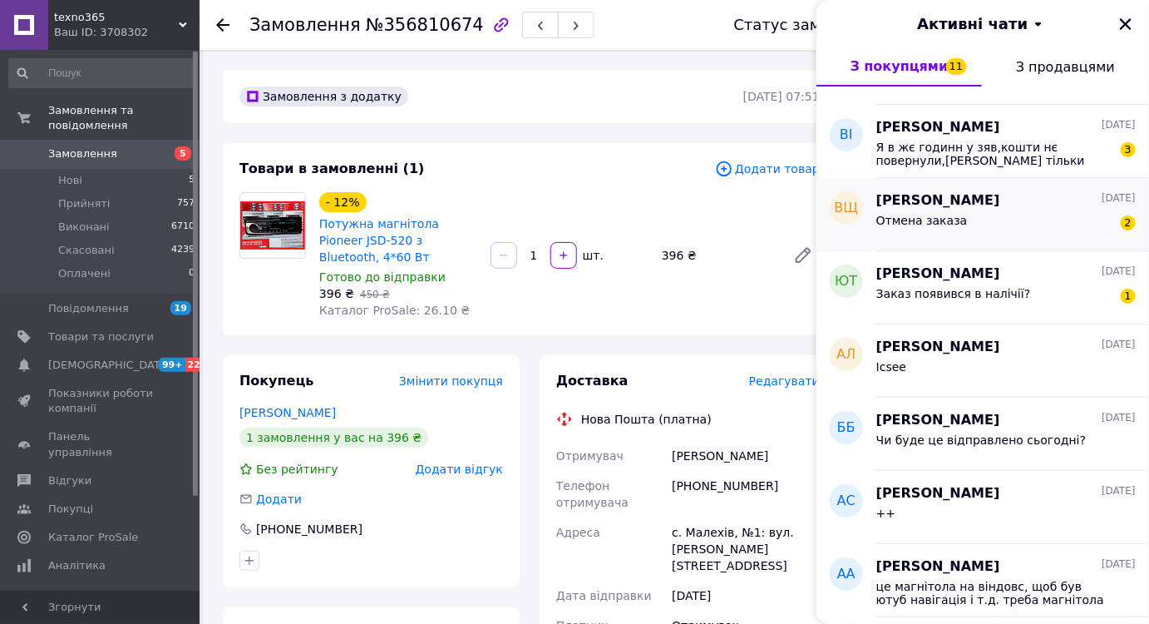
scroll to position [453, 0]
